Goal: Task Accomplishment & Management: Manage account settings

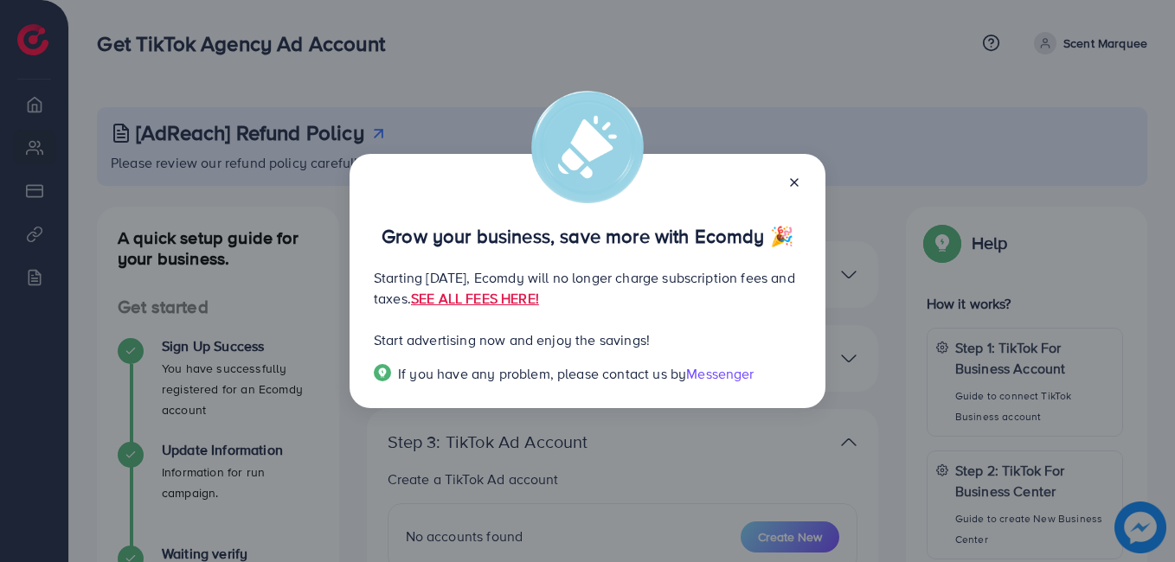
click at [796, 178] on icon at bounding box center [794, 183] width 14 height 14
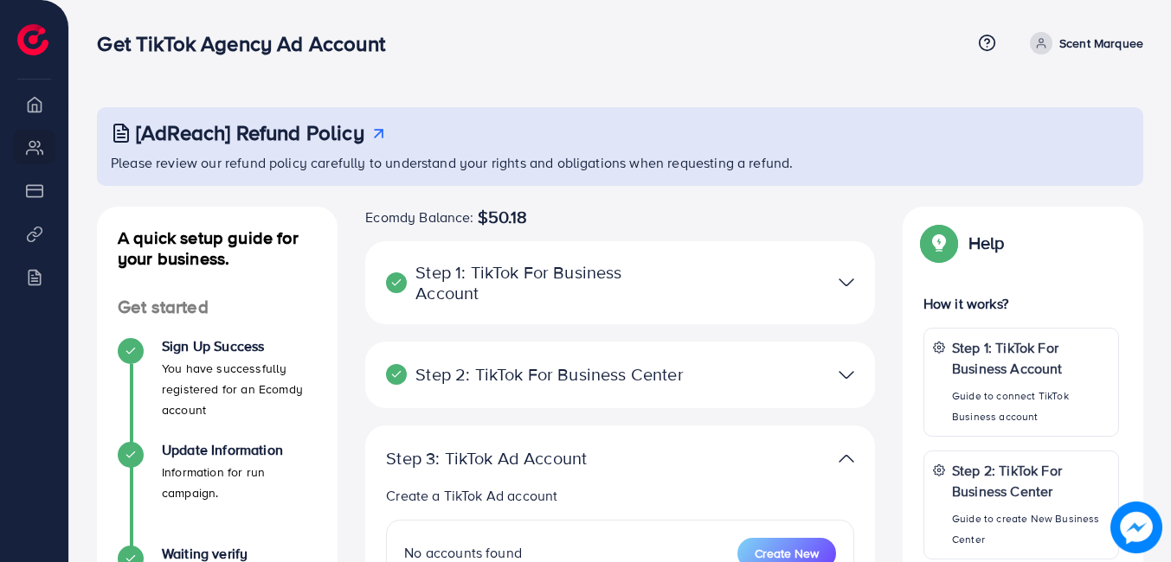
click at [844, 273] on img at bounding box center [846, 282] width 16 height 25
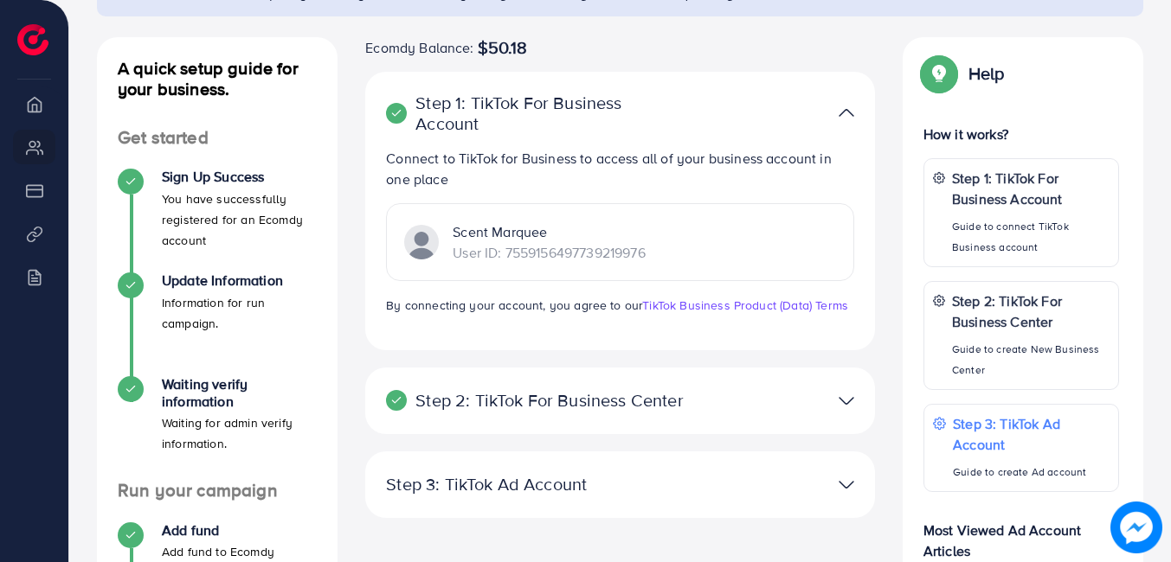
scroll to position [179, 0]
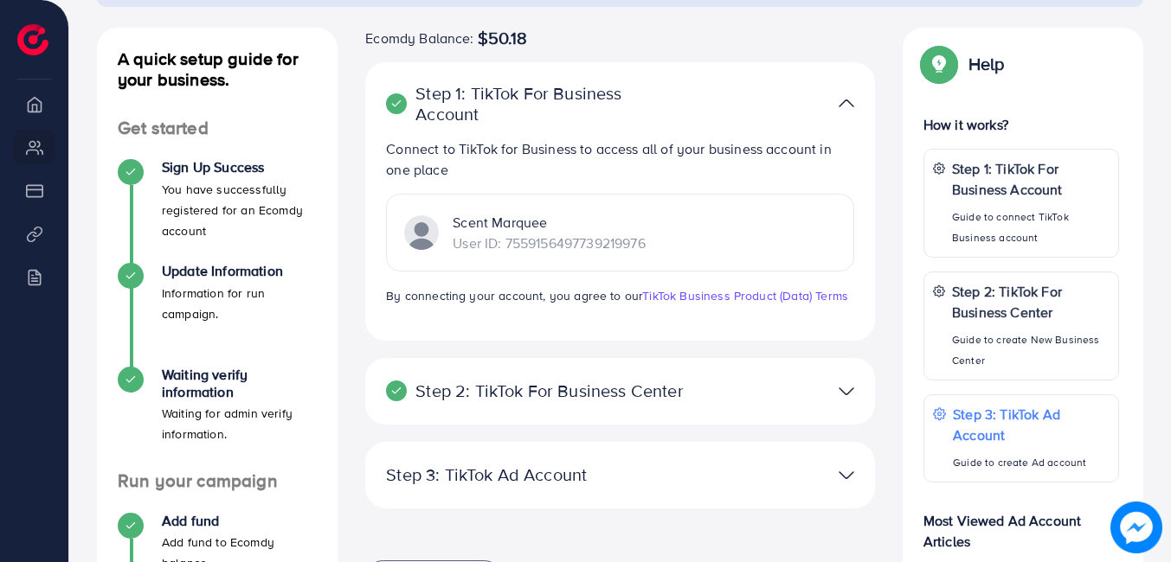
click at [838, 389] on img at bounding box center [846, 391] width 16 height 25
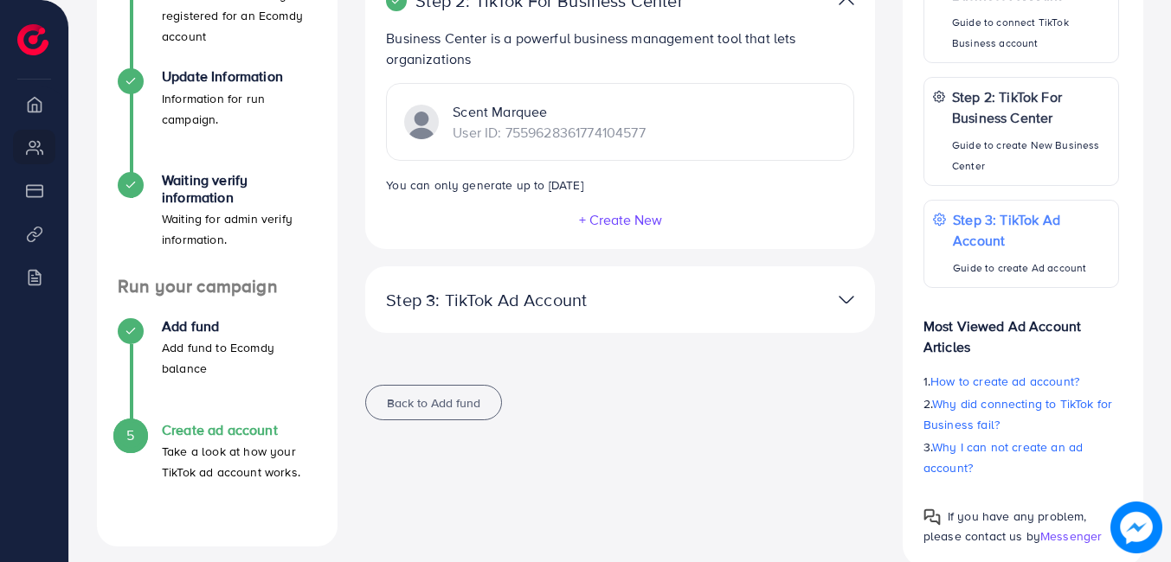
scroll to position [406, 0]
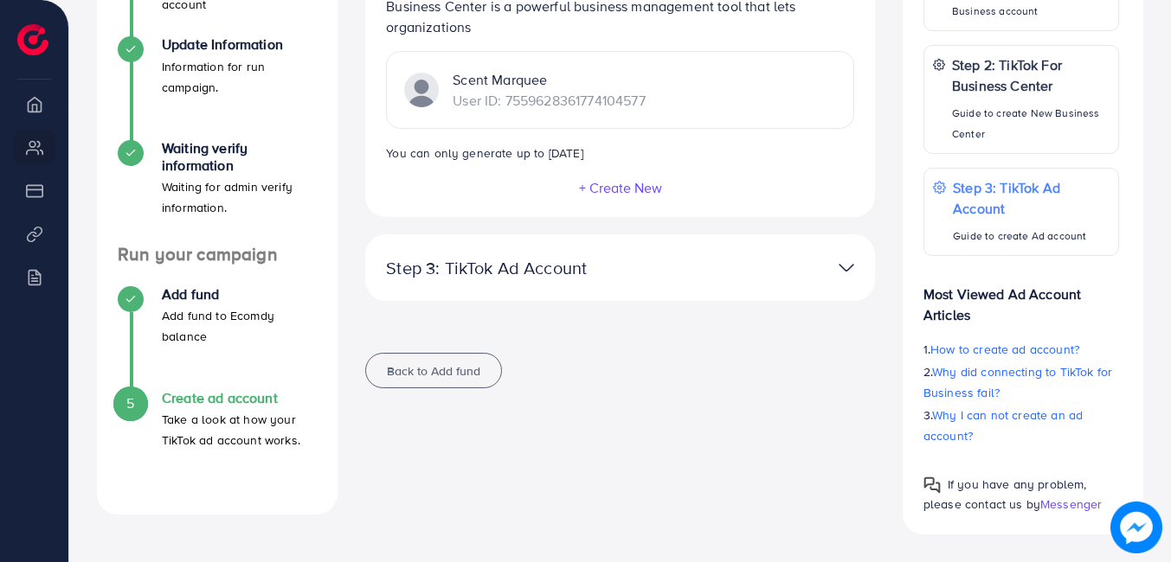
click at [836, 258] on div at bounding box center [785, 267] width 165 height 25
click at [850, 275] on img at bounding box center [846, 267] width 16 height 25
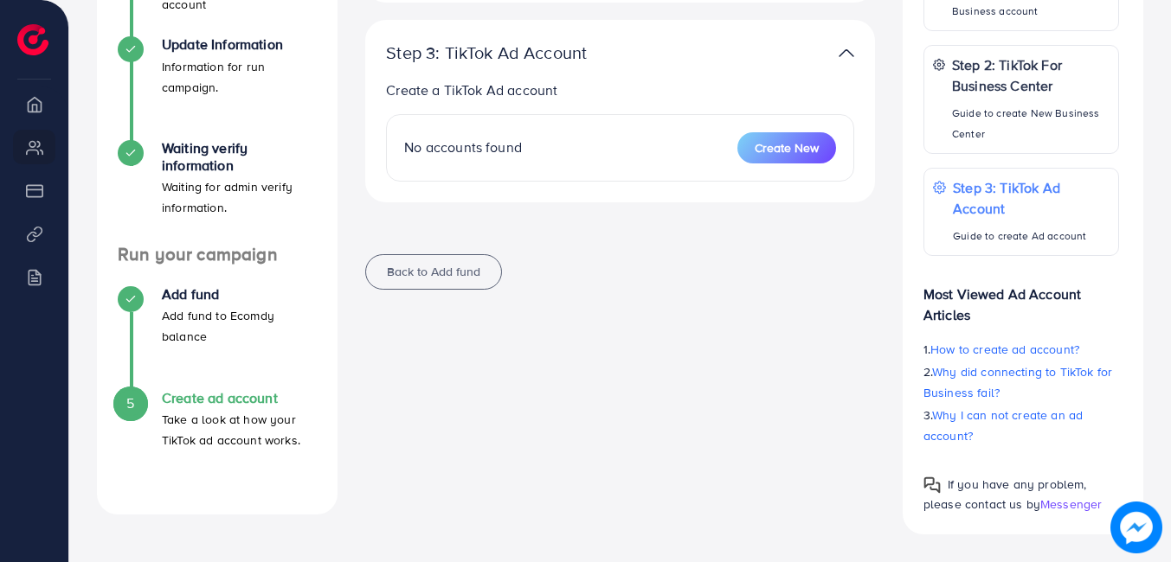
scroll to position [0, 0]
